Goal: Transaction & Acquisition: Subscribe to service/newsletter

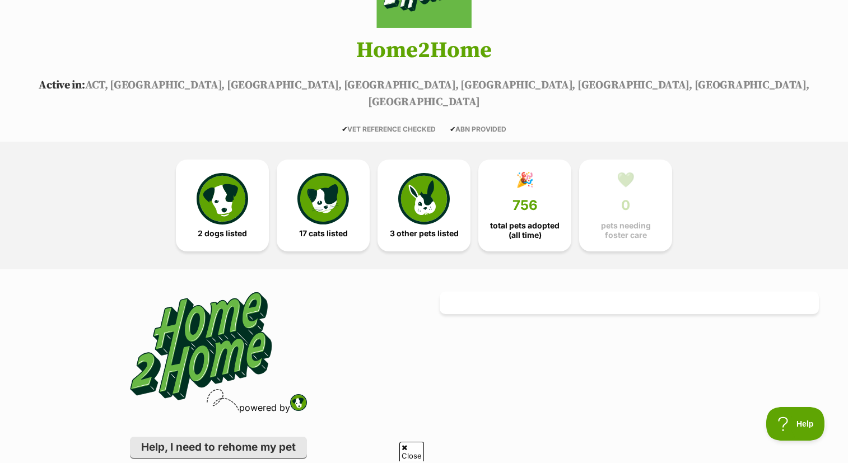
scroll to position [169, 0]
click at [223, 184] on img at bounding box center [223, 197] width 52 height 52
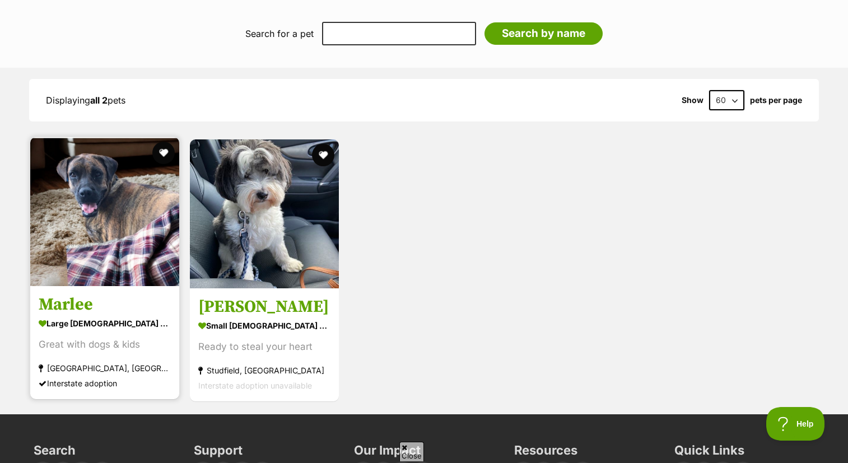
scroll to position [1391, 0]
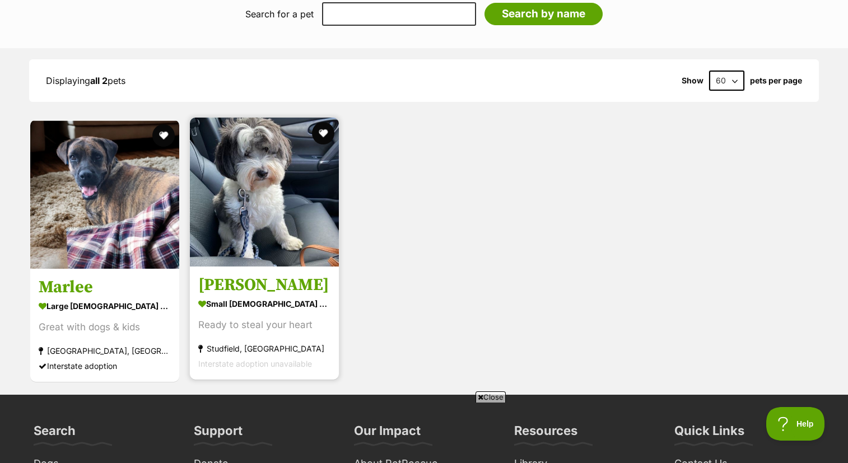
click at [249, 195] on img at bounding box center [264, 192] width 149 height 149
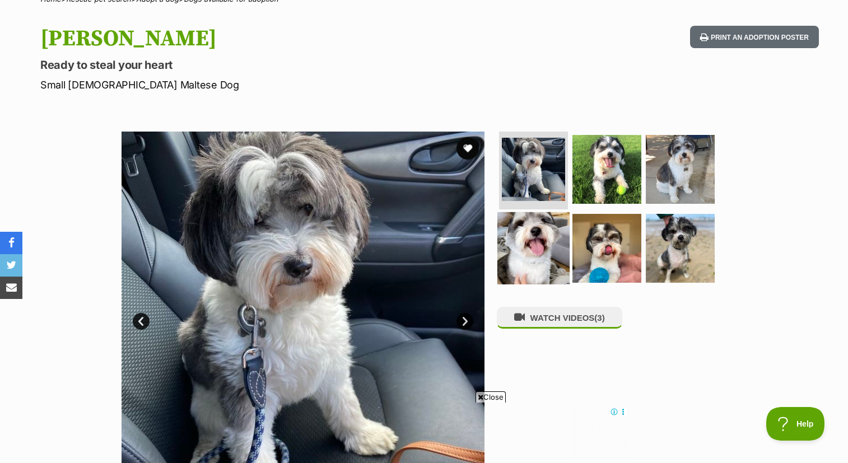
click at [549, 238] on img at bounding box center [534, 248] width 72 height 72
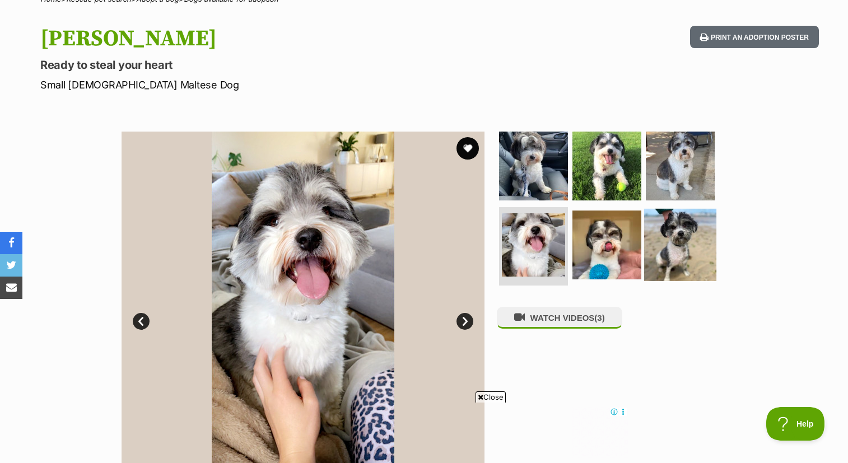
click at [664, 240] on img at bounding box center [680, 245] width 72 height 72
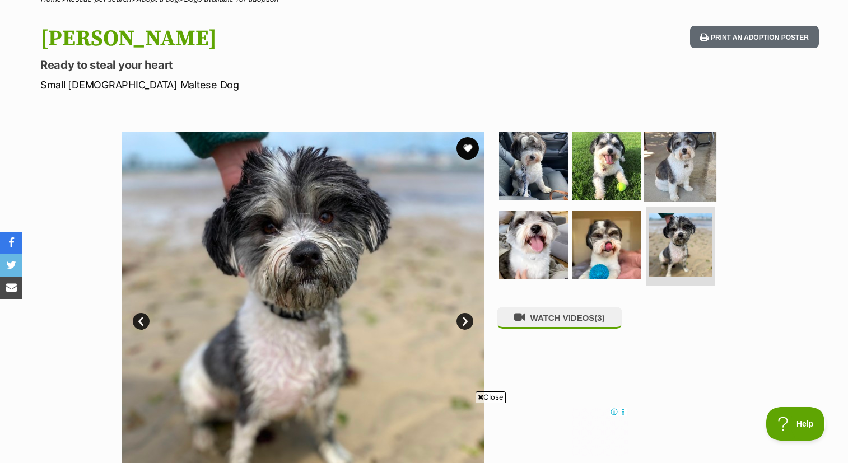
click at [670, 162] on img at bounding box center [680, 165] width 72 height 72
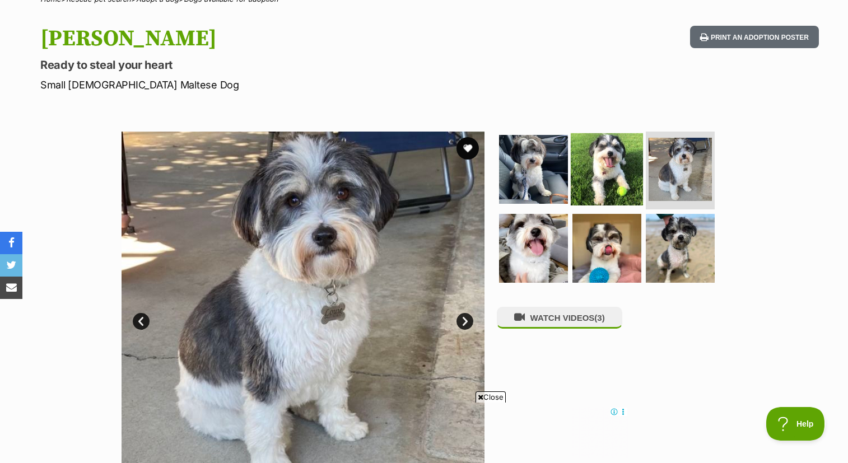
click at [609, 170] on img at bounding box center [607, 169] width 72 height 72
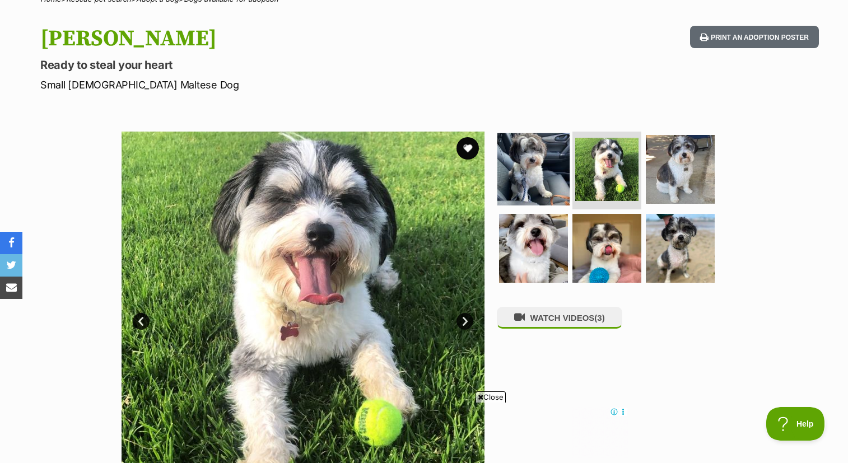
click at [535, 168] on img at bounding box center [534, 169] width 72 height 72
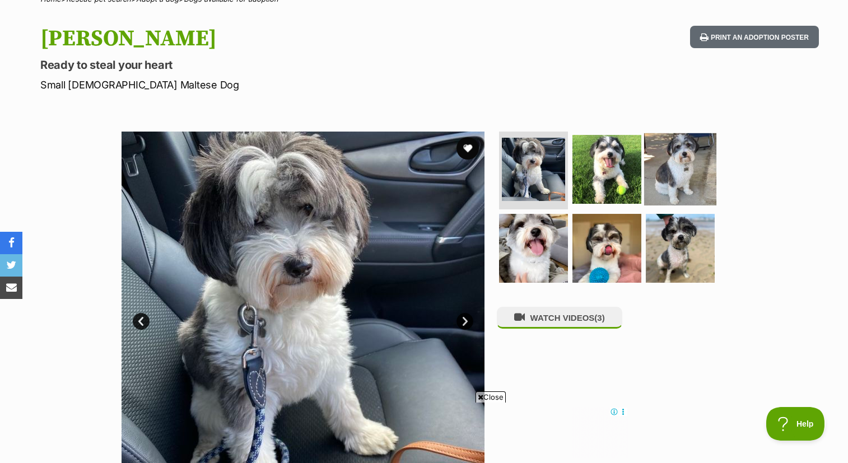
click at [679, 161] on img at bounding box center [680, 169] width 72 height 72
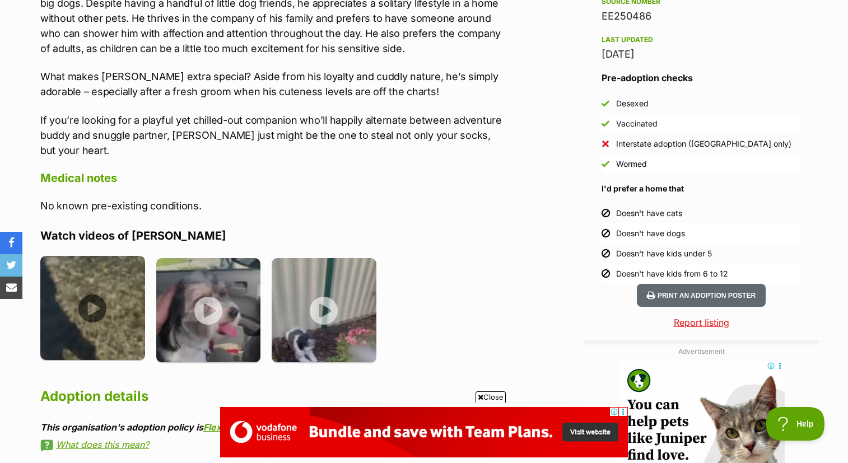
scroll to position [956, 0]
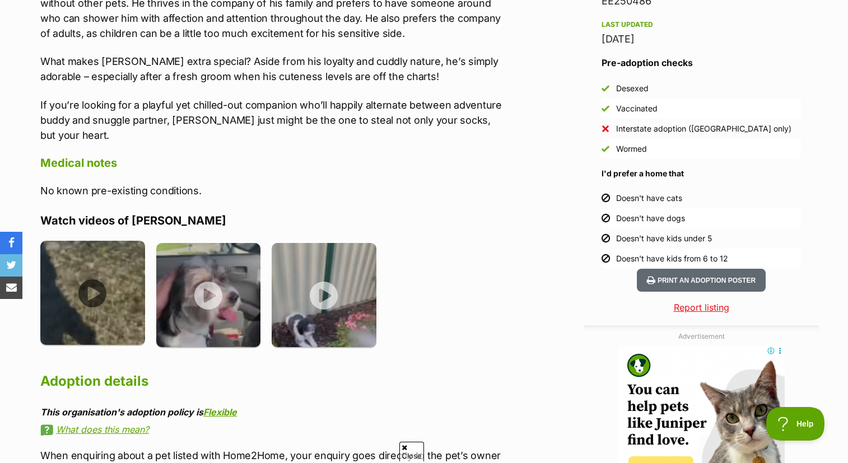
click at [94, 264] on img at bounding box center [92, 293] width 105 height 105
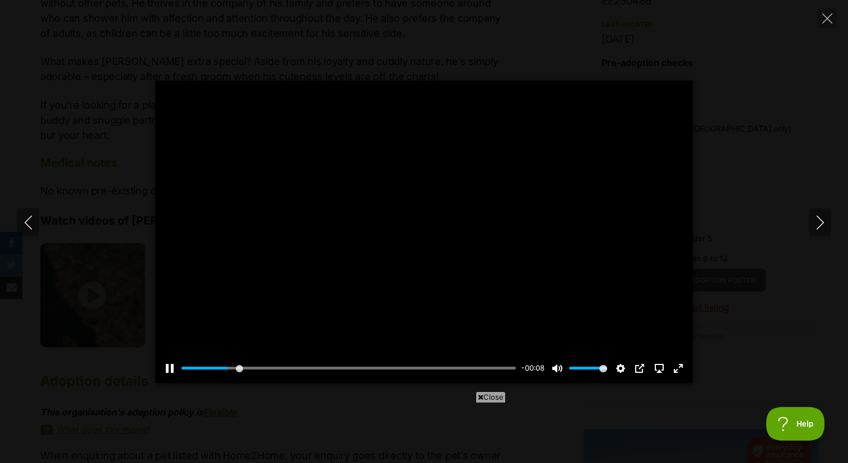
scroll to position [0, 0]
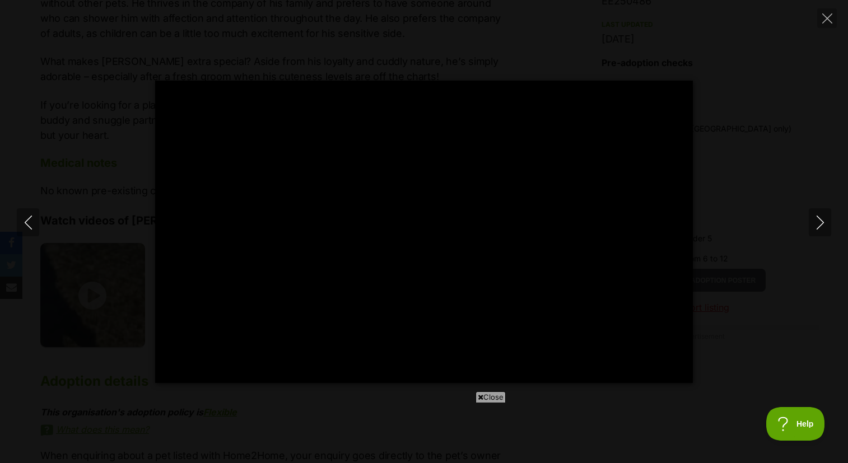
type input "100"
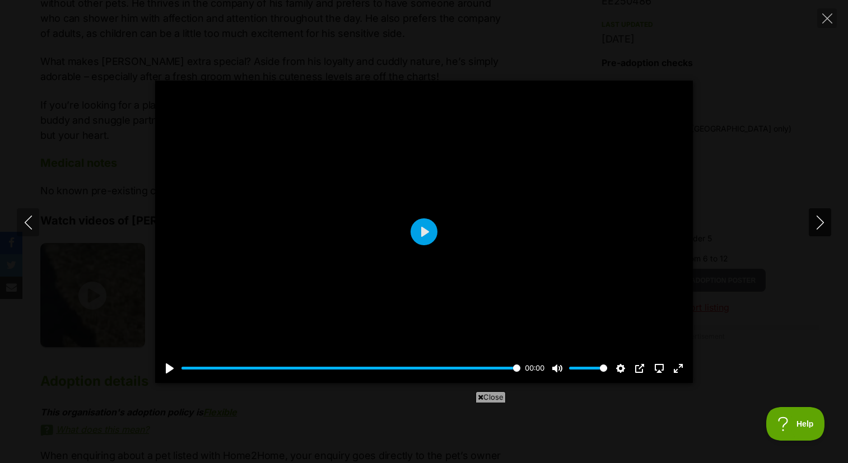
click at [820, 221] on icon "Next" at bounding box center [821, 223] width 14 height 14
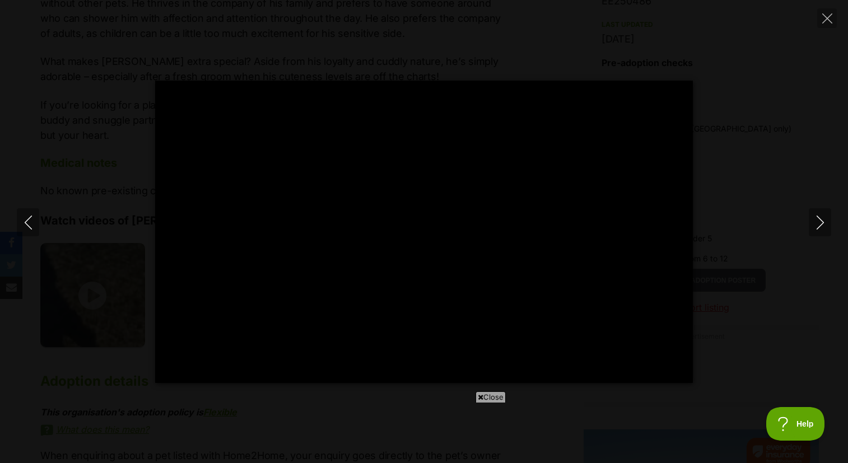
type input "100"
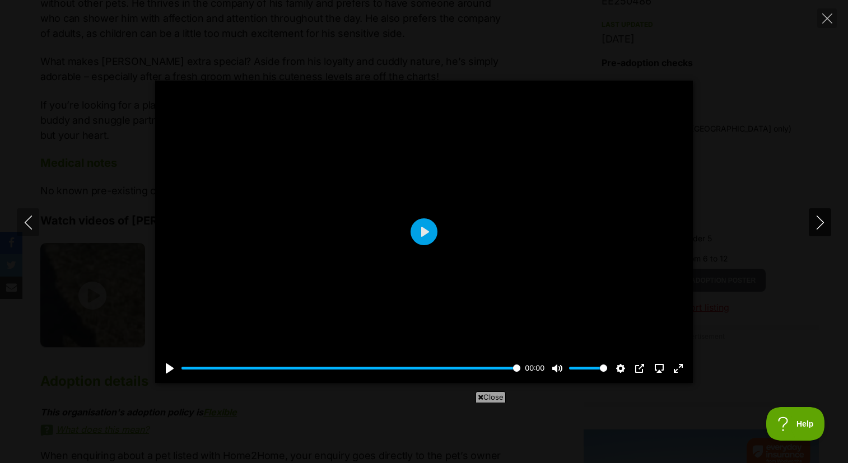
click at [826, 224] on icon "Next" at bounding box center [821, 223] width 14 height 14
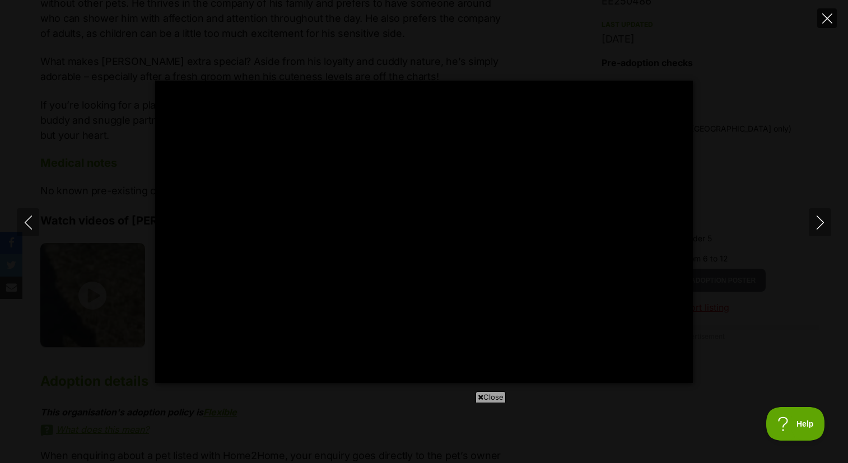
click at [829, 16] on icon "Close" at bounding box center [828, 18] width 10 height 10
type input "68.62"
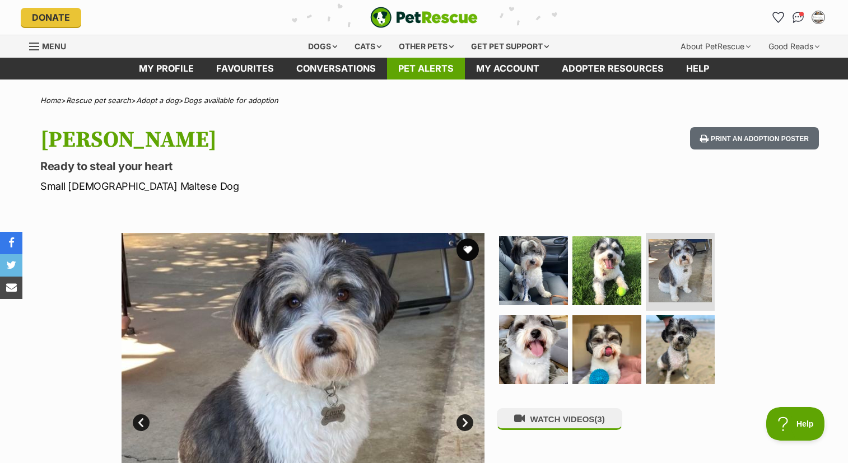
click at [434, 68] on link "Pet alerts" at bounding box center [426, 69] width 78 height 22
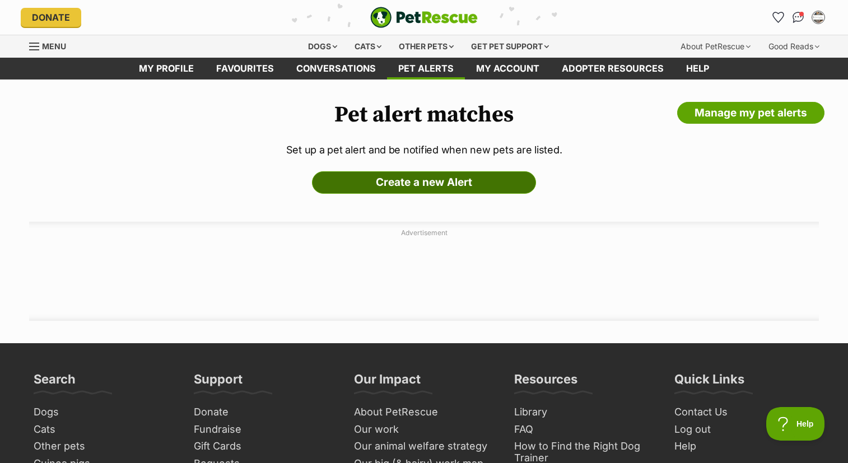
click at [449, 180] on link "Create a new Alert" at bounding box center [424, 182] width 224 height 22
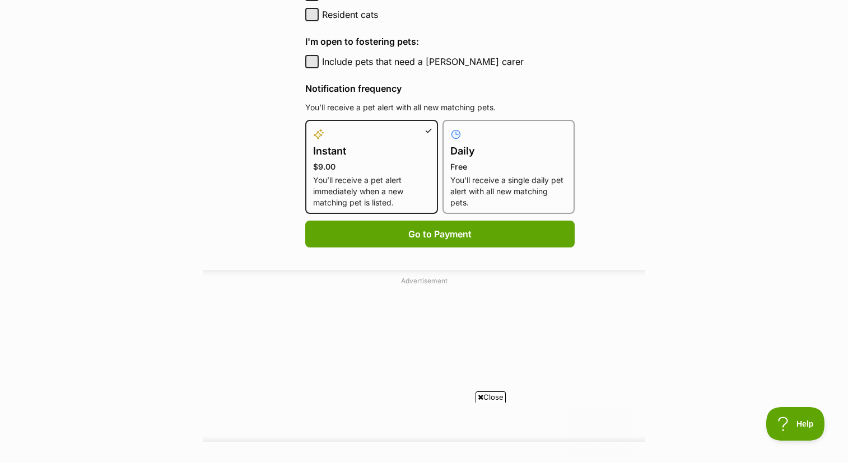
click at [466, 194] on p "You’ll receive a single daily pet alert with all new matching pets." at bounding box center [509, 192] width 117 height 34
click at [450, 127] on input "Daily Free You’ll receive a single daily pet alert with all new matching pets." at bounding box center [449, 127] width 1 height 1
radio input "true"
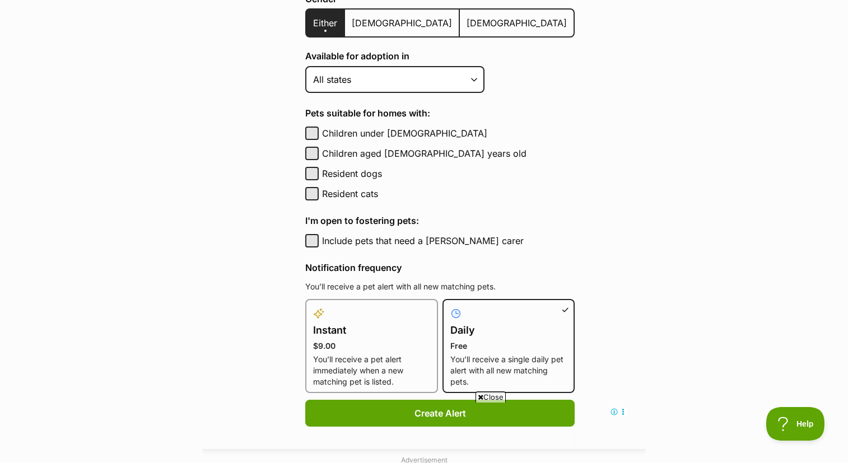
scroll to position [345, 0]
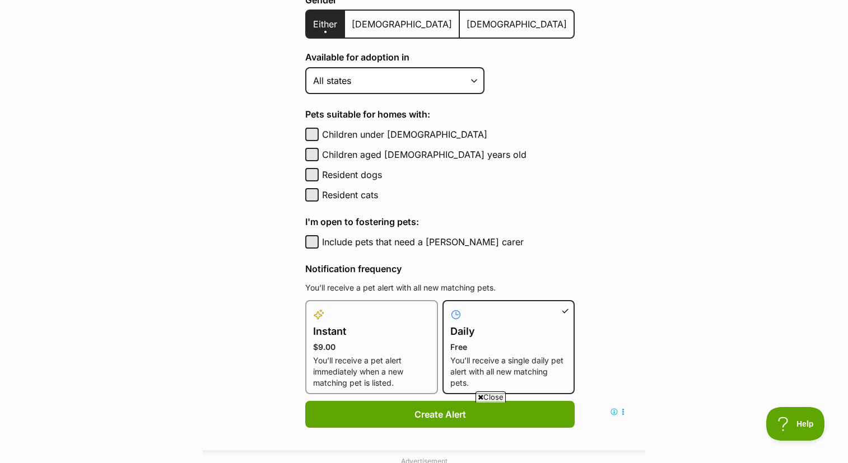
click at [314, 240] on button "Include pets that need a foster carer" at bounding box center [311, 241] width 13 height 13
checkbox input "true"
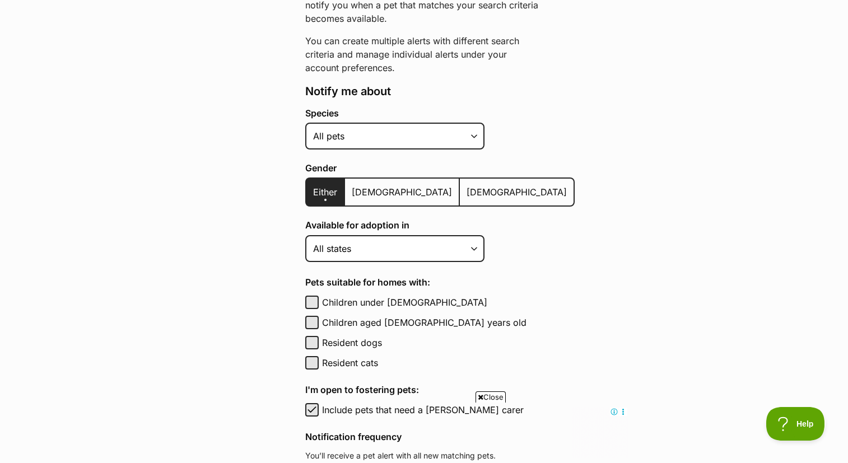
scroll to position [171, 0]
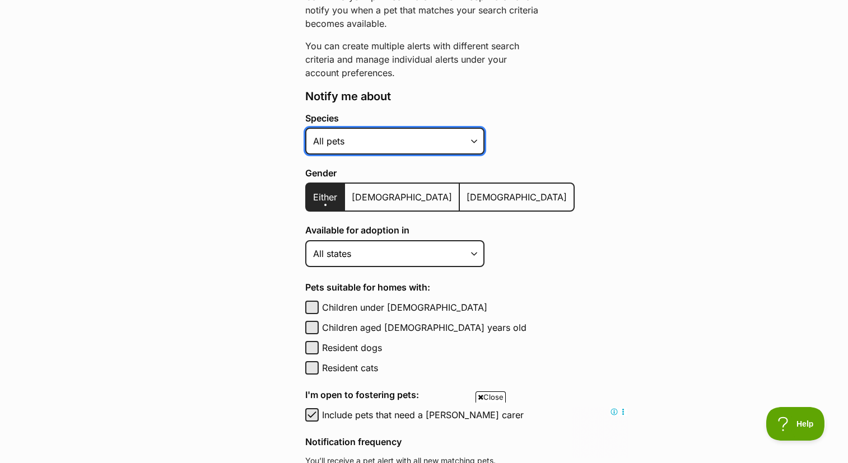
select select "1"
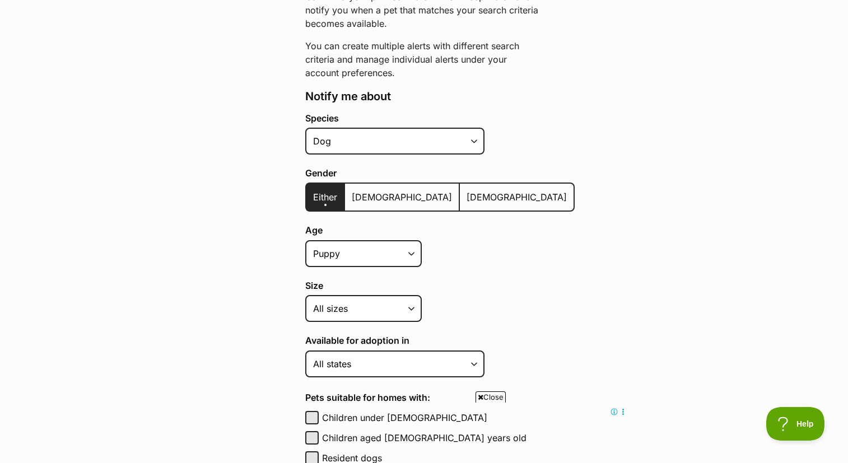
click at [197, 146] on main "Pet alerts / Create a new pet alert Create a new pet alert Can’t find your purr…" at bounding box center [424, 418] width 848 height 1020
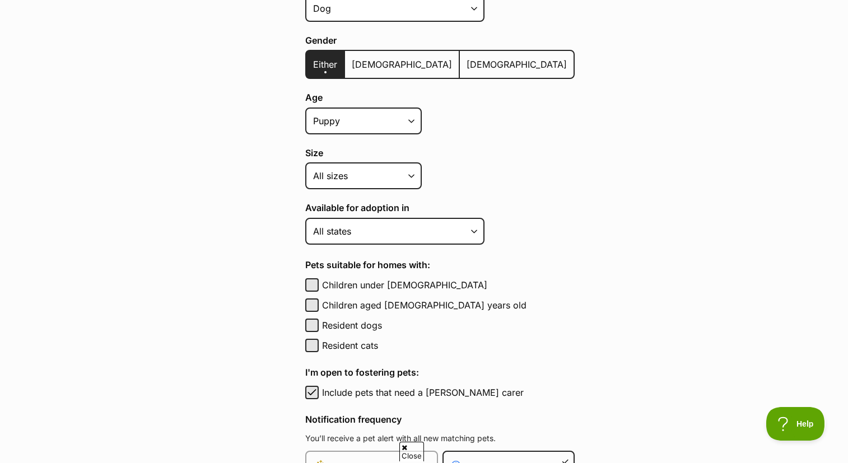
scroll to position [309, 0]
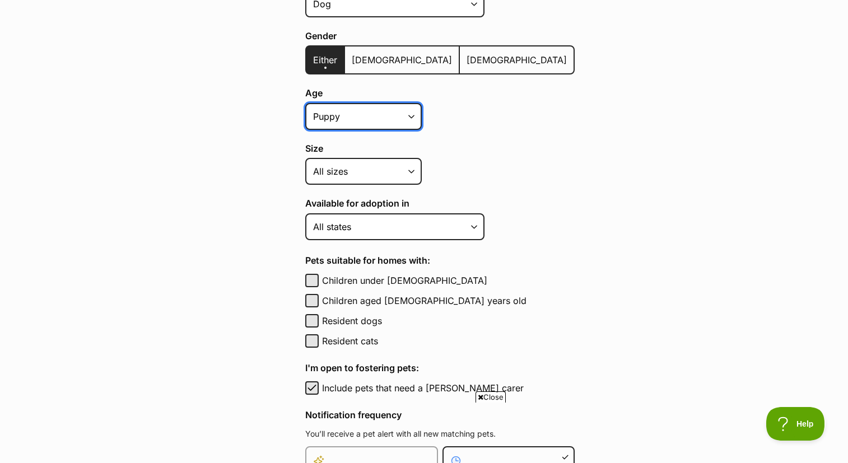
select select "adult"
select select
click at [192, 173] on main "Pet alerts / Create a new pet alert Create a new pet alert Can’t find your purr…" at bounding box center [424, 281] width 848 height 1020
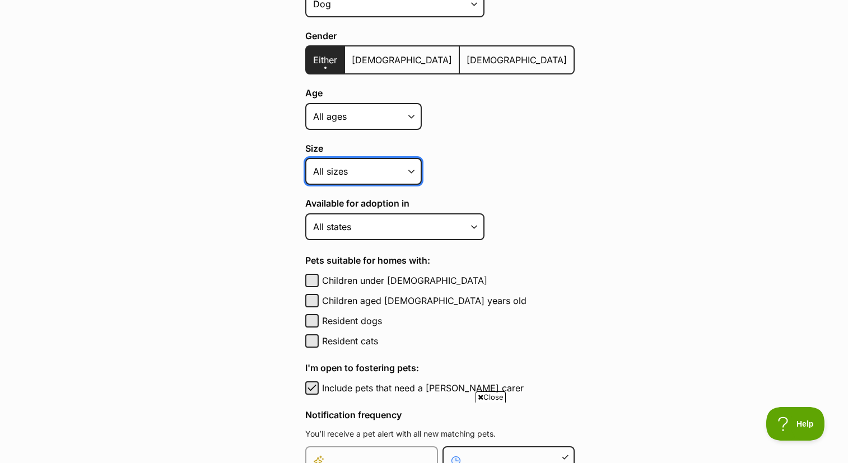
select select "small"
click at [208, 180] on main "Pet alerts / Create a new pet alert Create a new pet alert Can’t find your purr…" at bounding box center [424, 281] width 848 height 1020
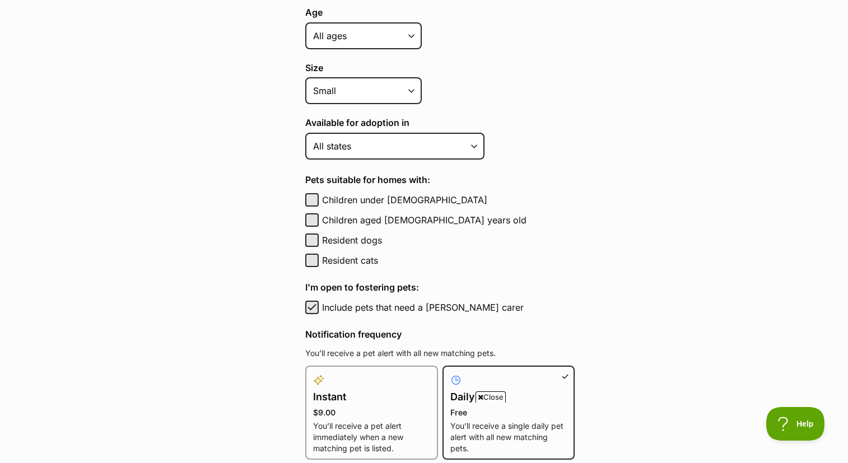
scroll to position [400, 0]
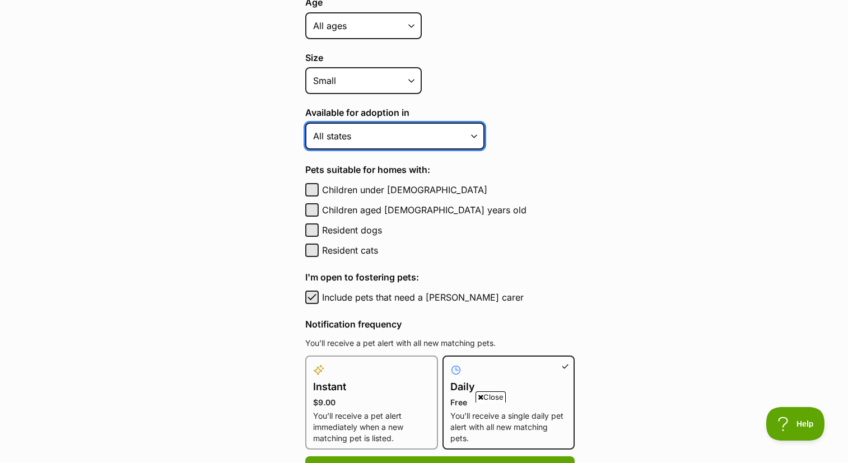
select select "2"
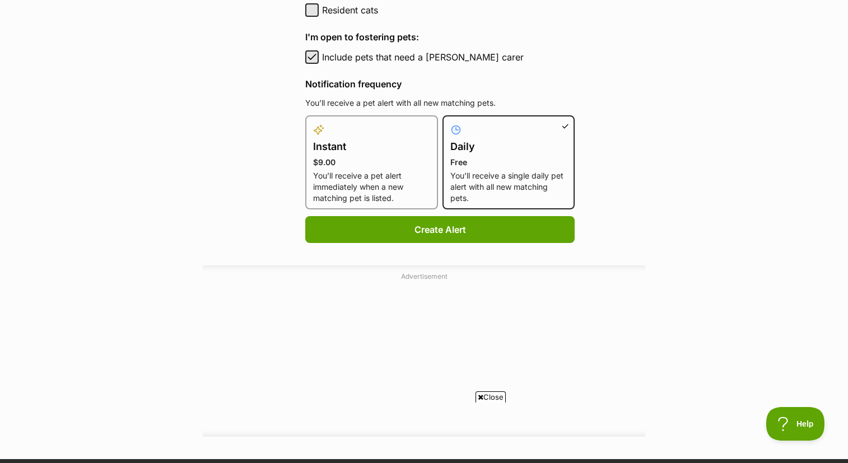
scroll to position [694, 0]
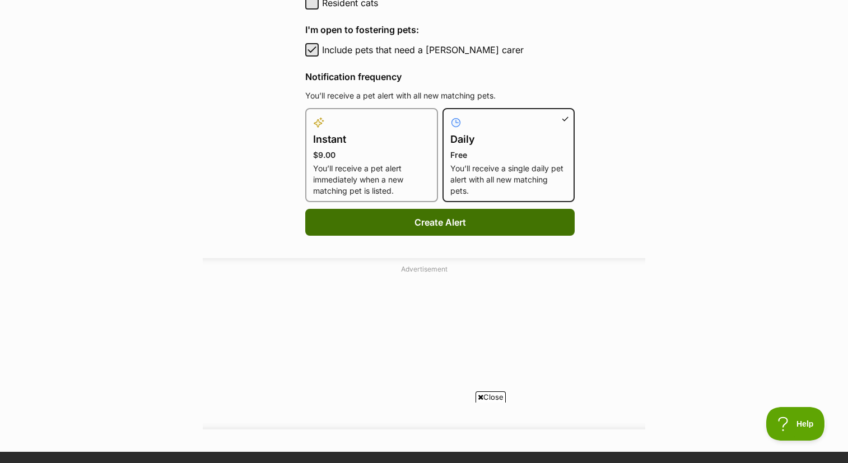
click at [417, 222] on button "Create Alert" at bounding box center [440, 222] width 270 height 27
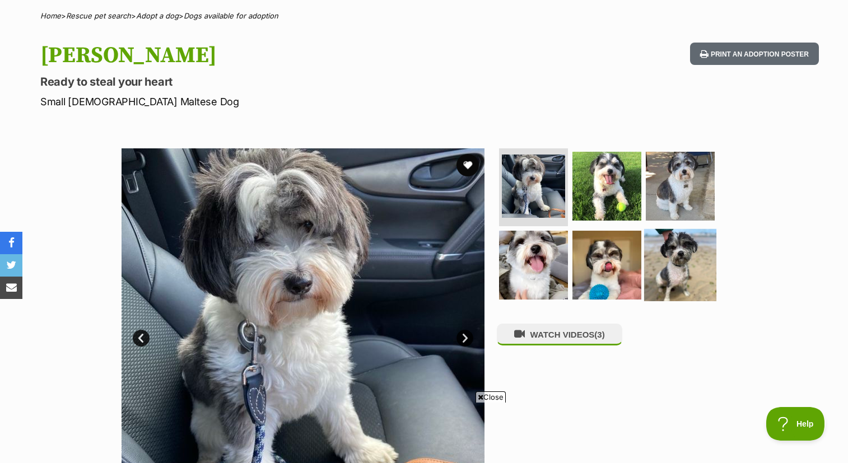
click at [690, 262] on img at bounding box center [680, 265] width 72 height 72
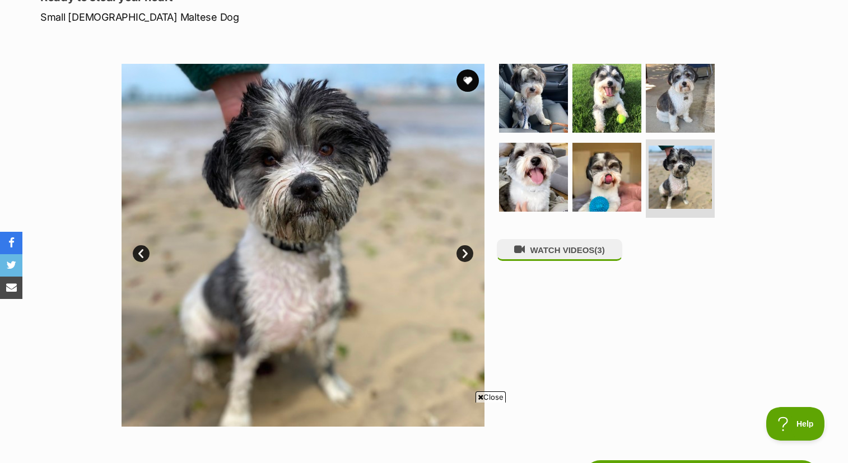
scroll to position [171, 0]
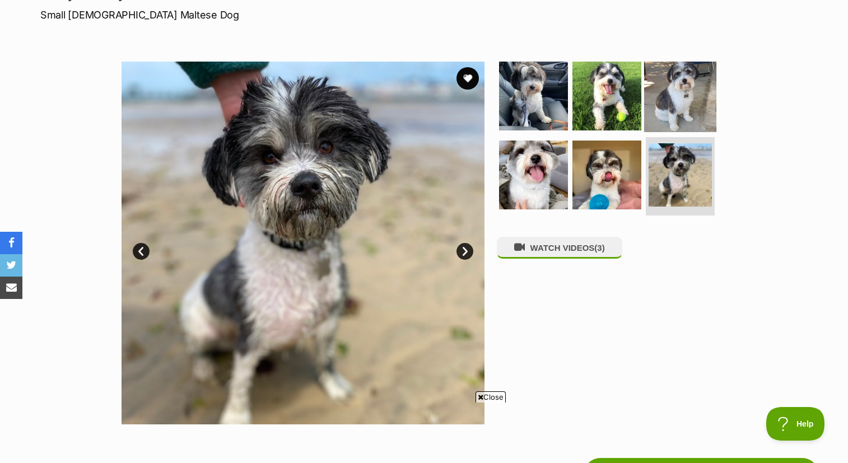
click at [677, 83] on img at bounding box center [680, 95] width 72 height 72
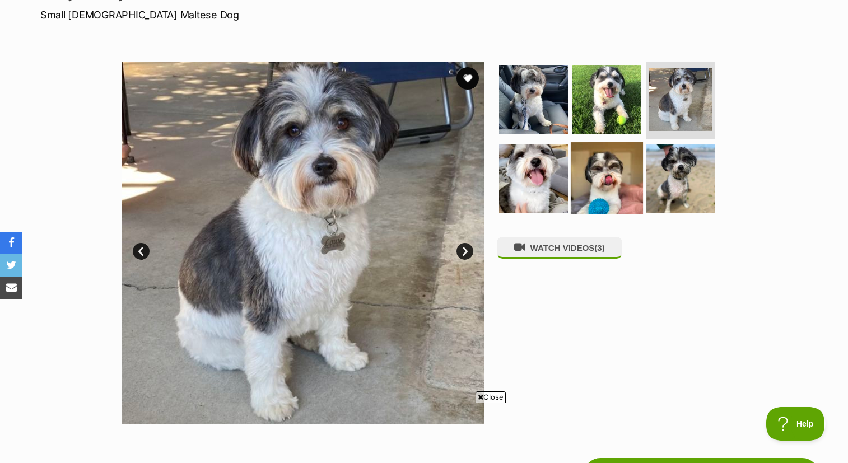
click at [612, 171] on img at bounding box center [607, 178] width 72 height 72
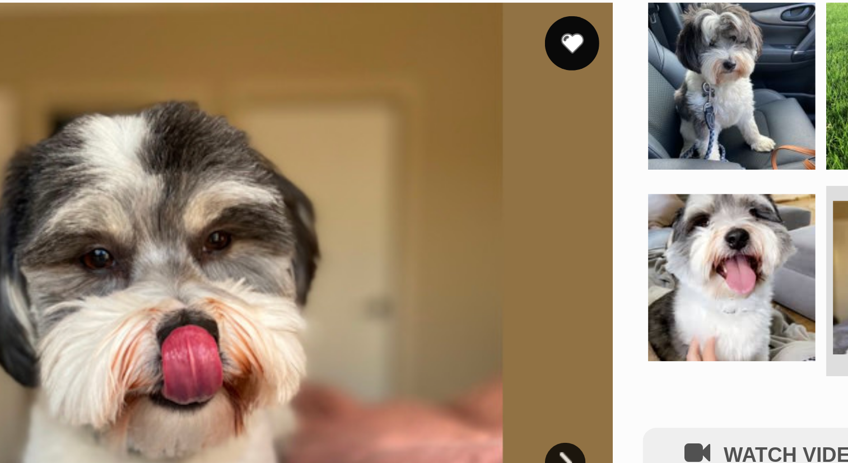
scroll to position [106, 0]
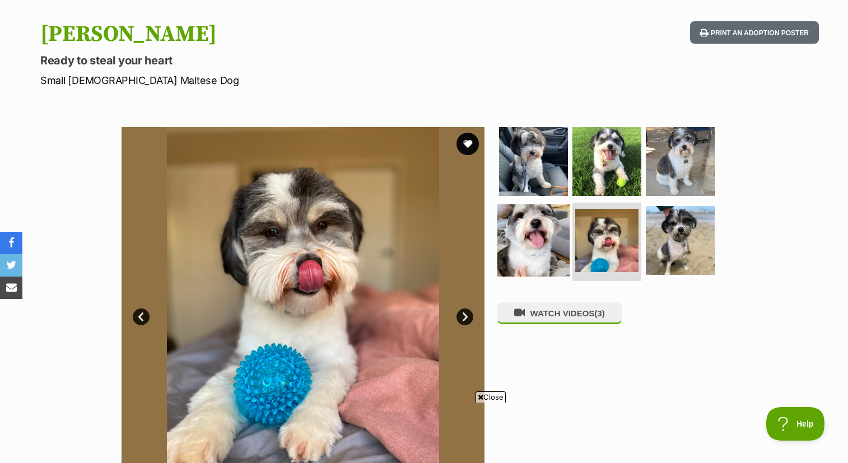
click at [549, 225] on img at bounding box center [534, 241] width 72 height 72
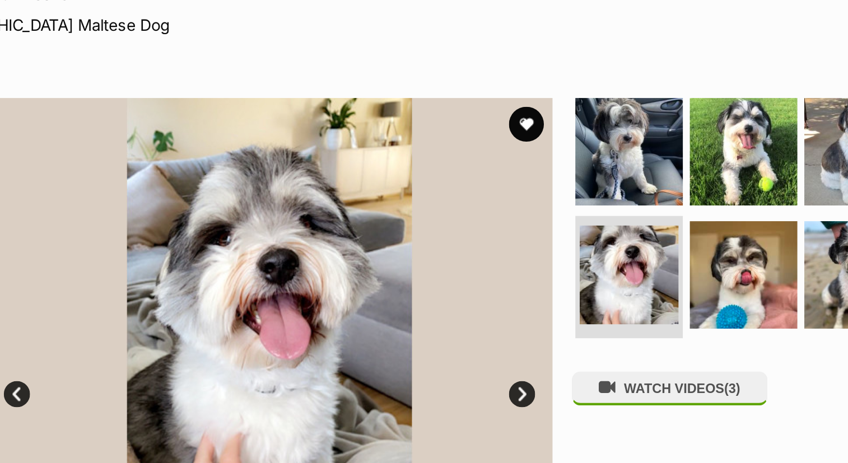
scroll to position [105, 0]
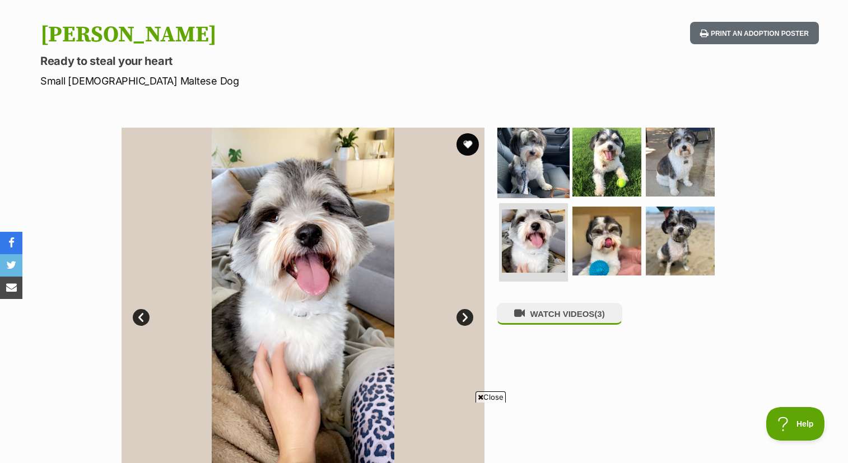
click at [541, 154] on img at bounding box center [534, 162] width 72 height 72
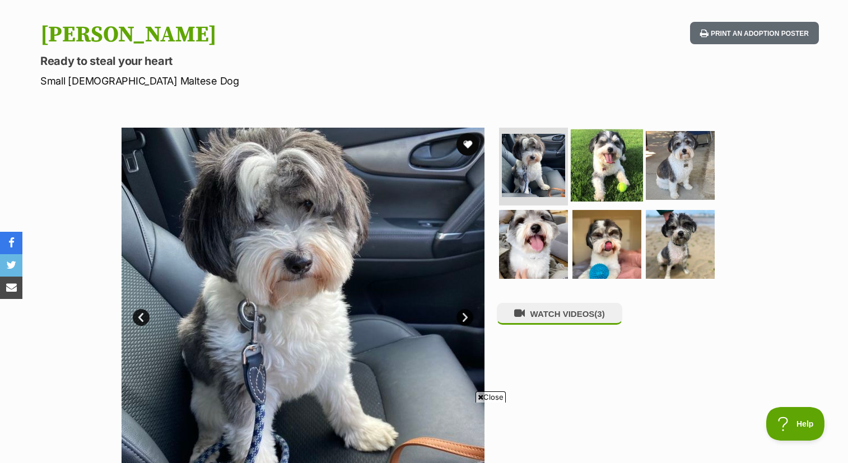
click at [612, 163] on img at bounding box center [607, 165] width 72 height 72
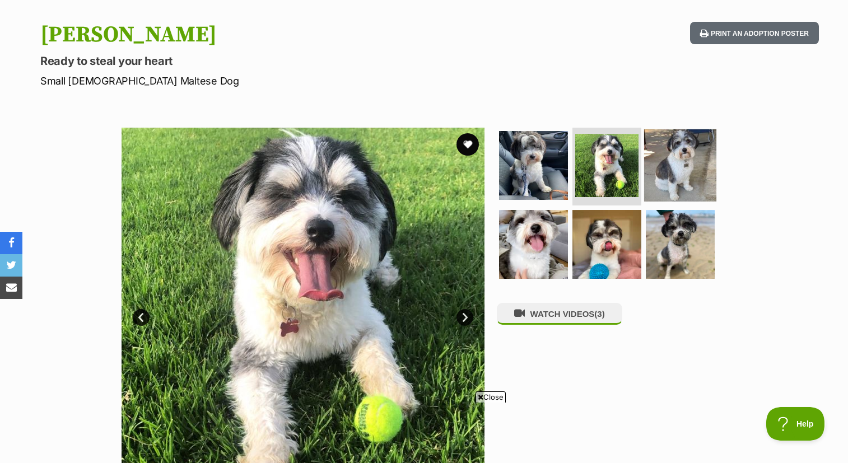
click at [670, 162] on img at bounding box center [680, 165] width 72 height 72
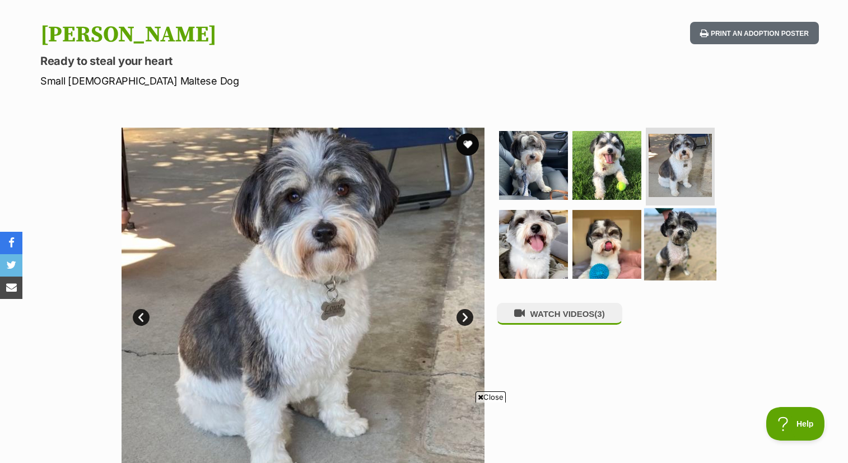
click at [679, 242] on img at bounding box center [680, 244] width 72 height 72
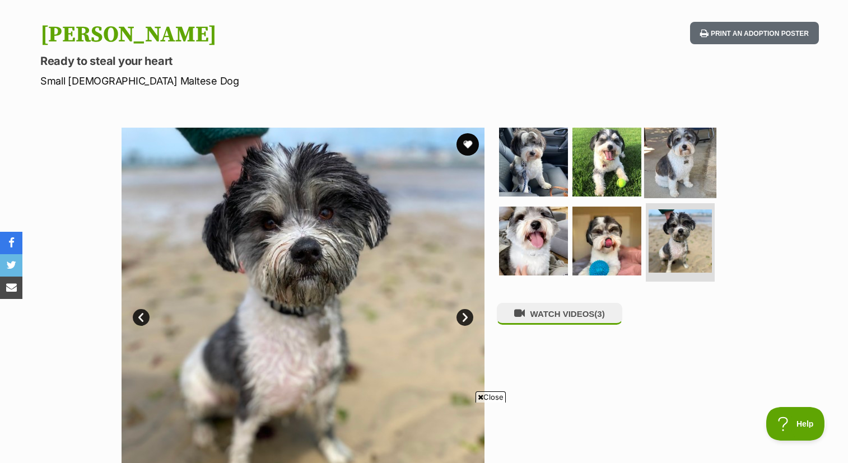
click at [679, 177] on img at bounding box center [680, 162] width 72 height 72
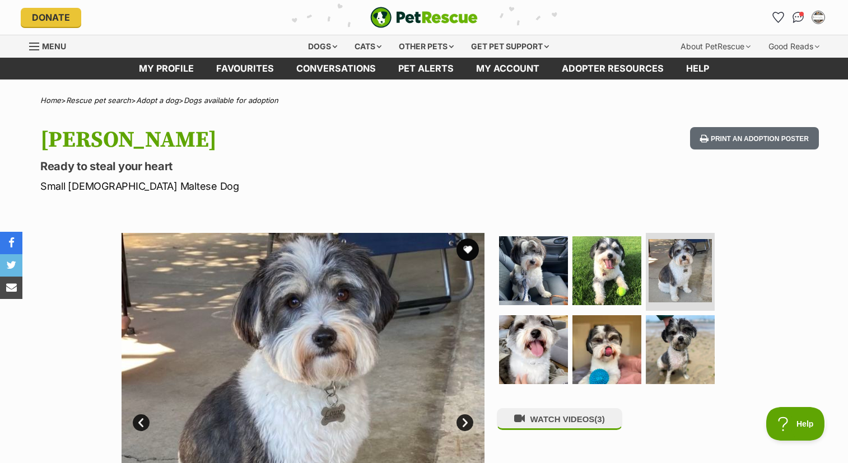
scroll to position [54, 0]
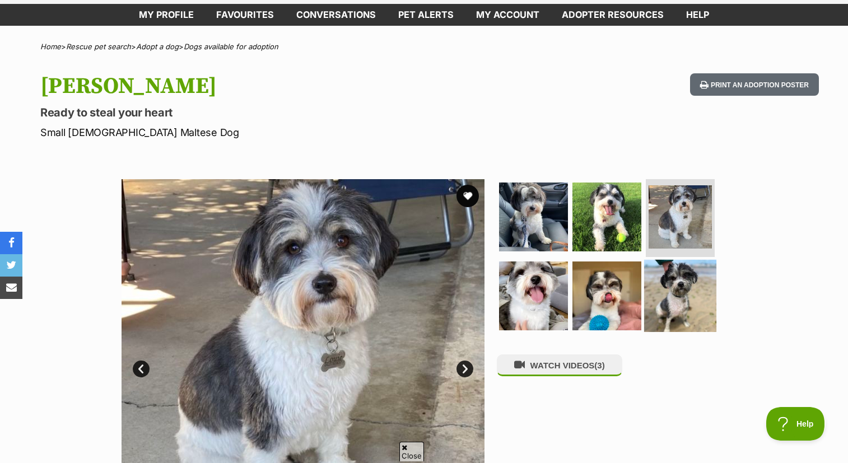
click at [677, 298] on img at bounding box center [680, 296] width 72 height 72
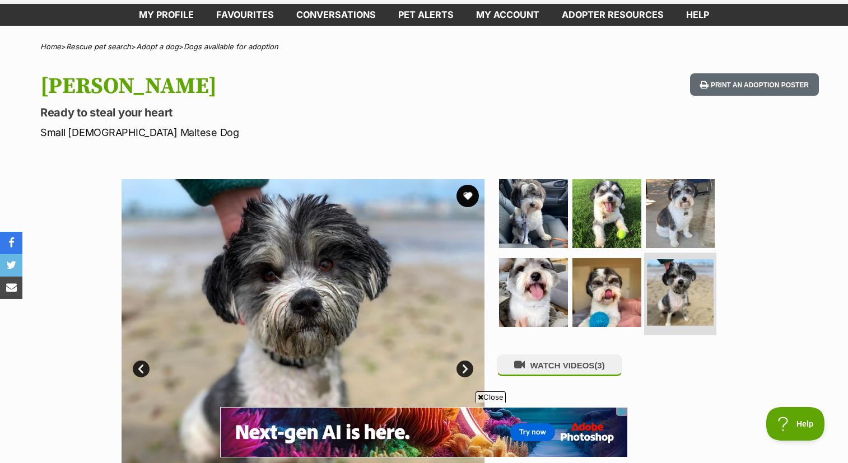
scroll to position [0, 0]
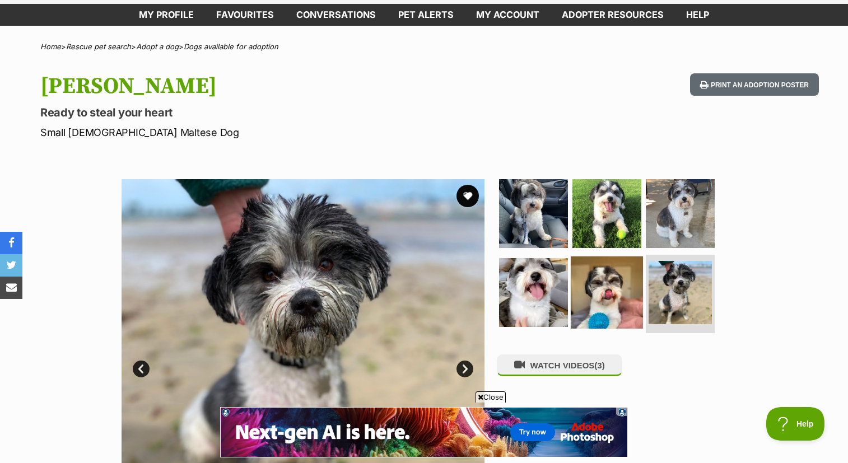
click at [606, 300] on img at bounding box center [607, 293] width 72 height 72
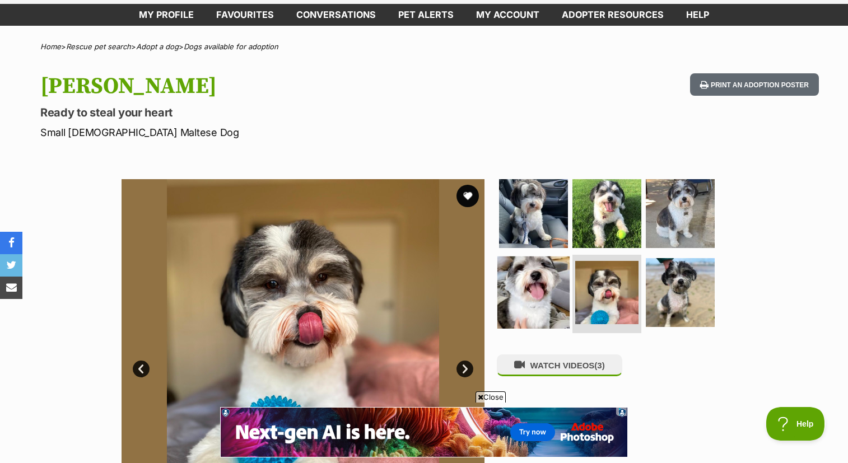
click at [545, 290] on img at bounding box center [534, 293] width 72 height 72
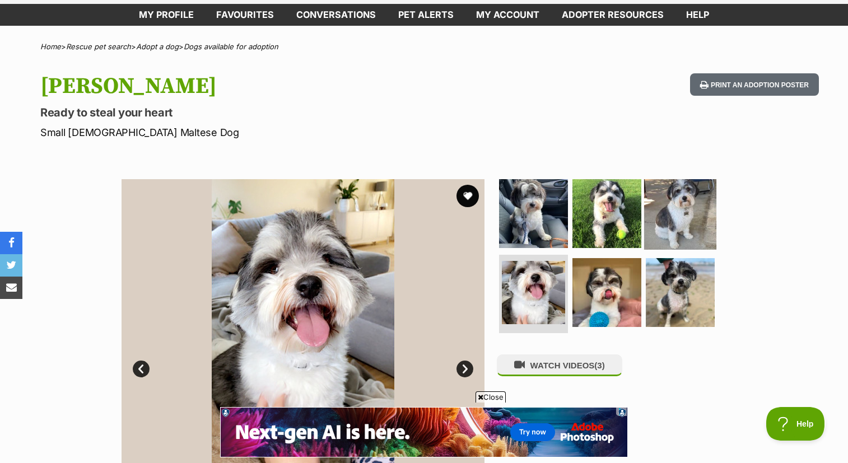
click at [677, 200] on img at bounding box center [680, 213] width 72 height 72
